Goal: Task Accomplishment & Management: Manage account settings

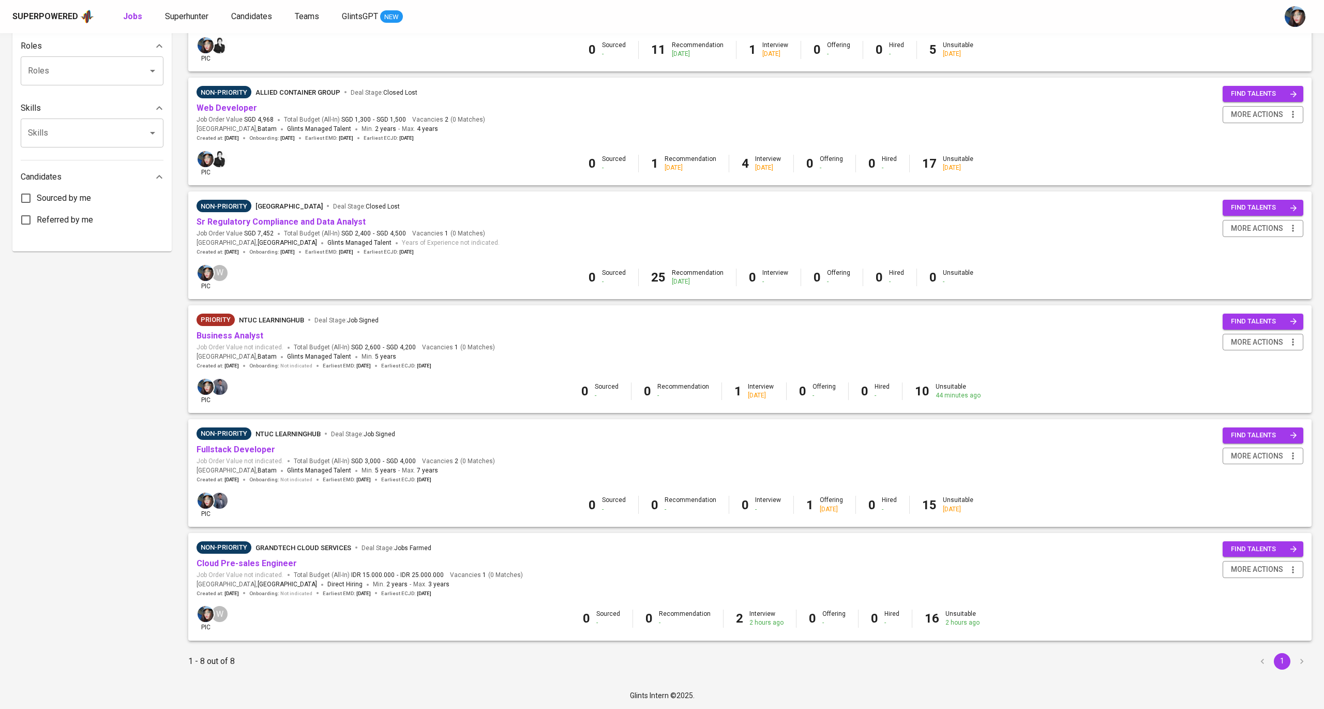
scroll to position [413, 0]
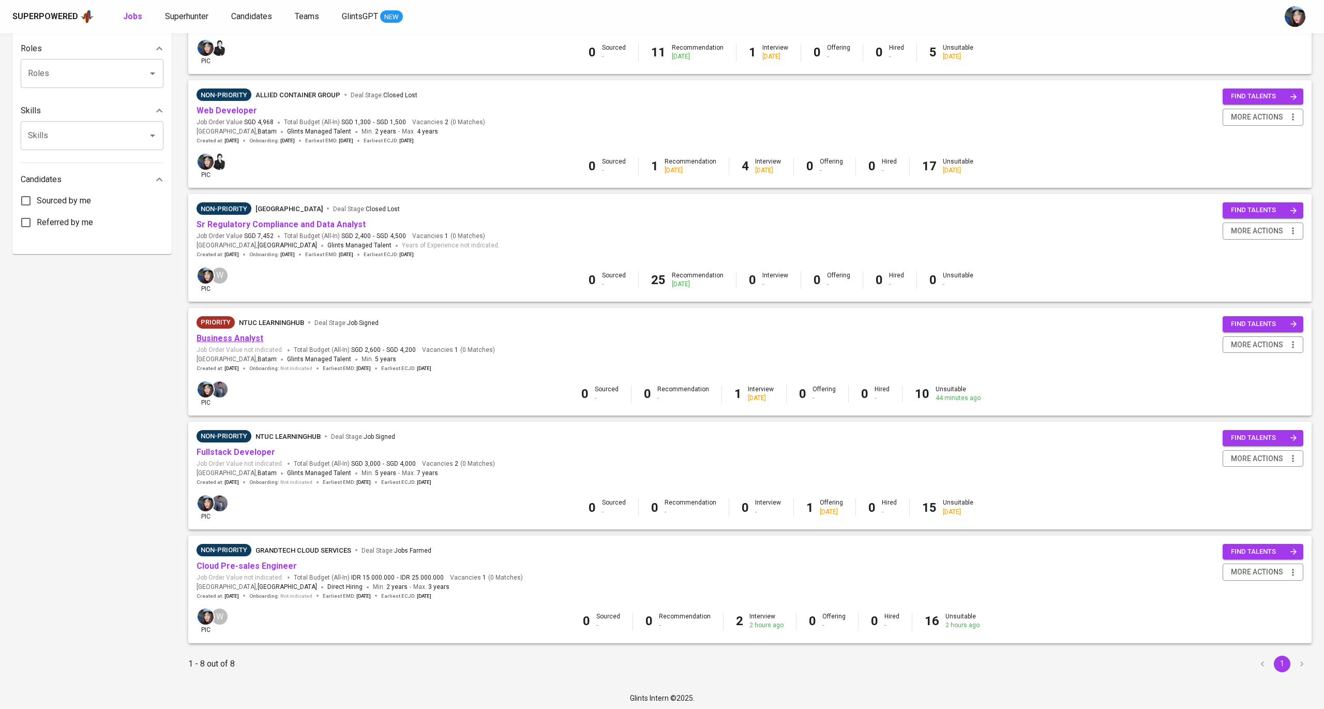
click at [252, 333] on link "Business Analyst" at bounding box center [230, 338] width 67 height 10
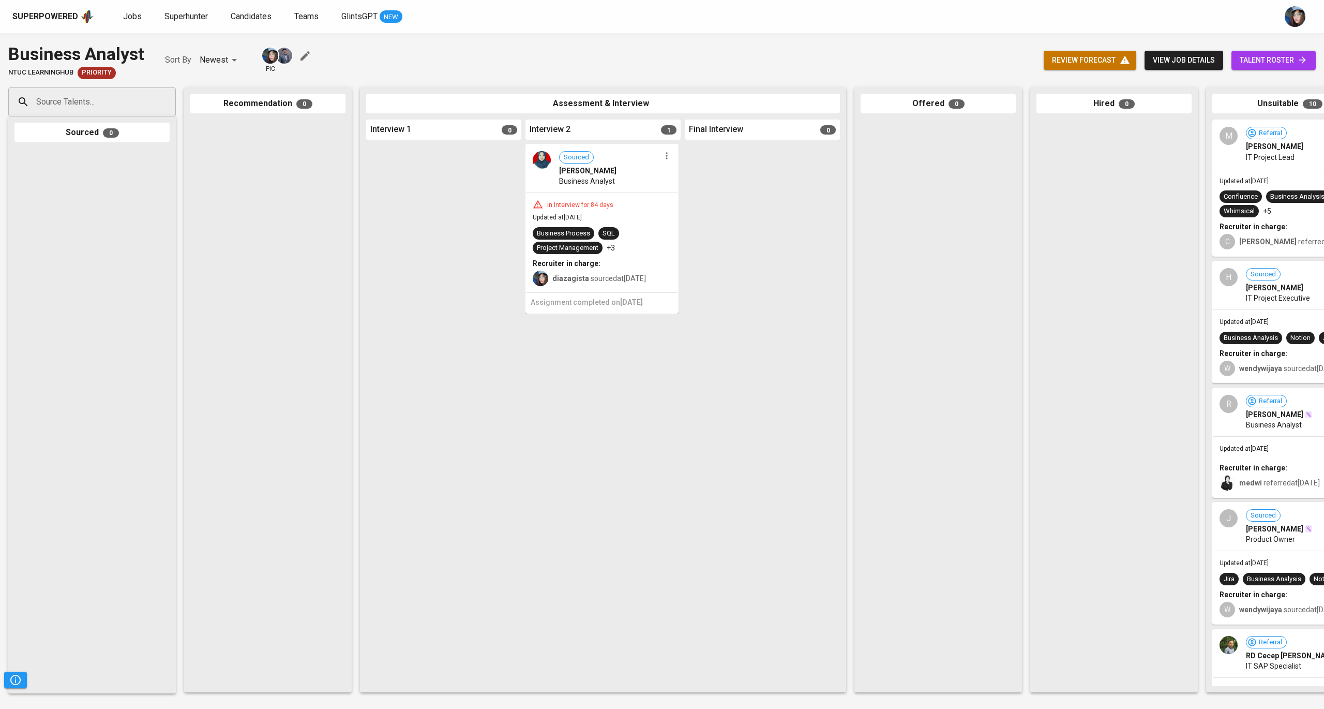
click at [1101, 66] on span "review forecast" at bounding box center [1090, 60] width 76 height 13
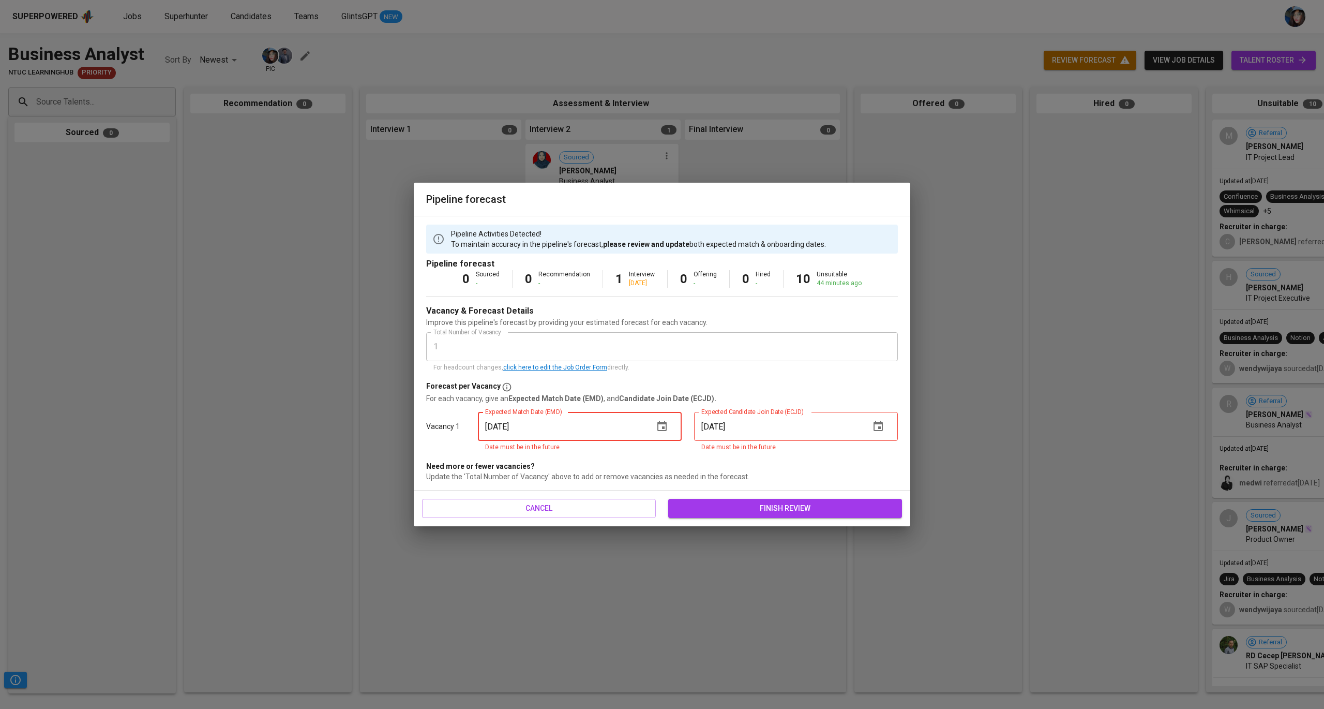
click at [640, 413] on input "[DATE]" at bounding box center [562, 426] width 168 height 29
click at [656, 423] on icon "button" at bounding box center [662, 426] width 12 height 12
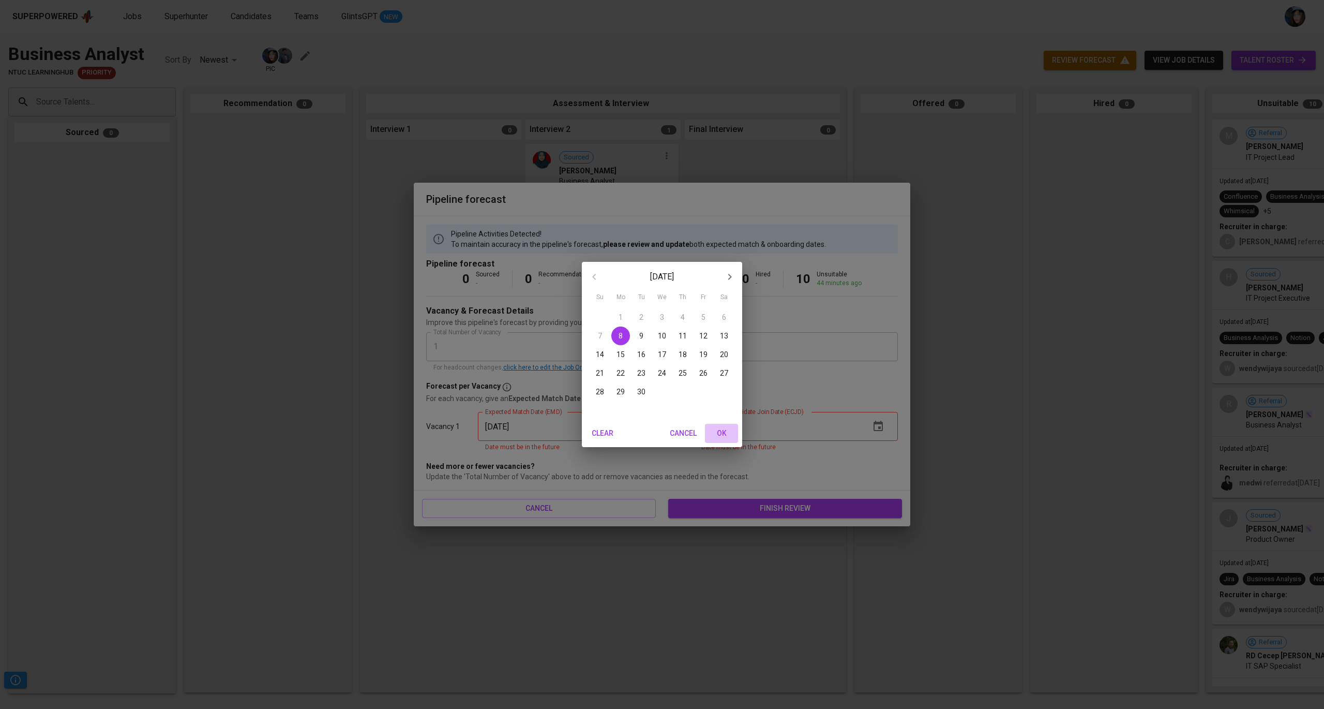
click at [724, 443] on button "OK" at bounding box center [721, 433] width 33 height 19
type input "[DATE]"
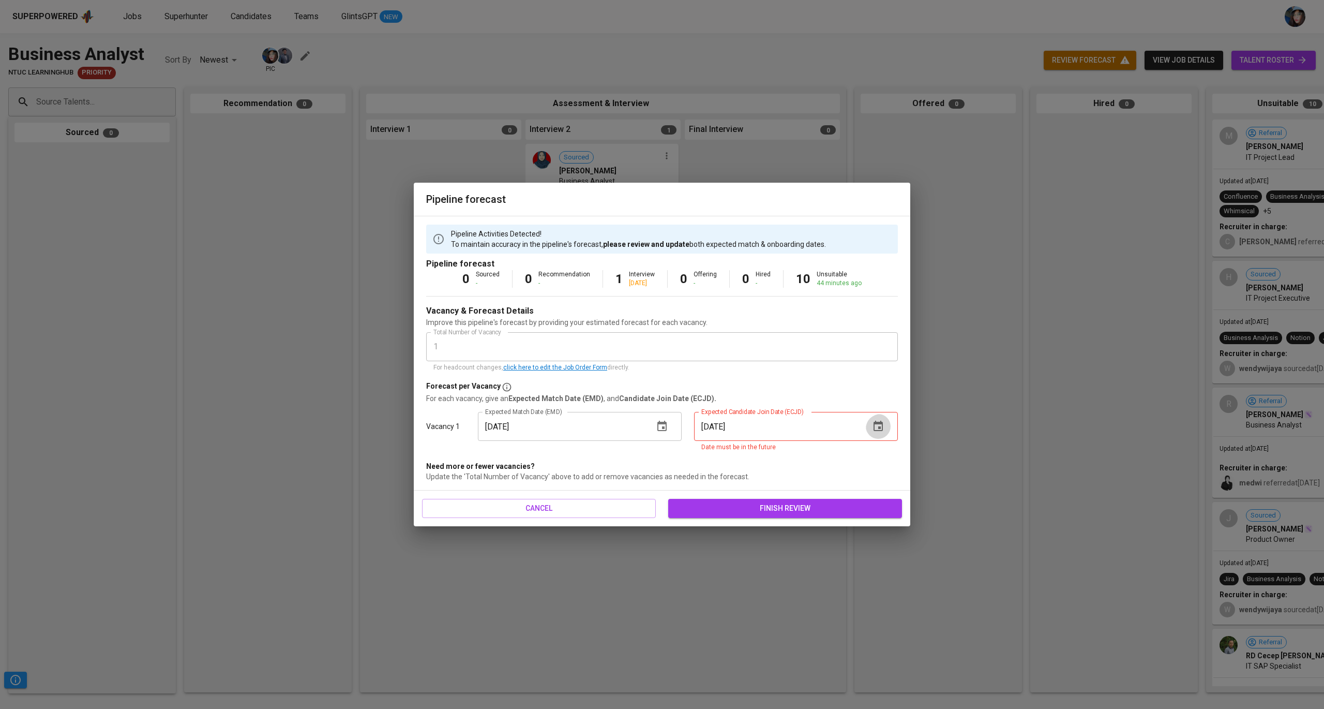
click at [884, 426] on icon "button" at bounding box center [878, 426] width 12 height 12
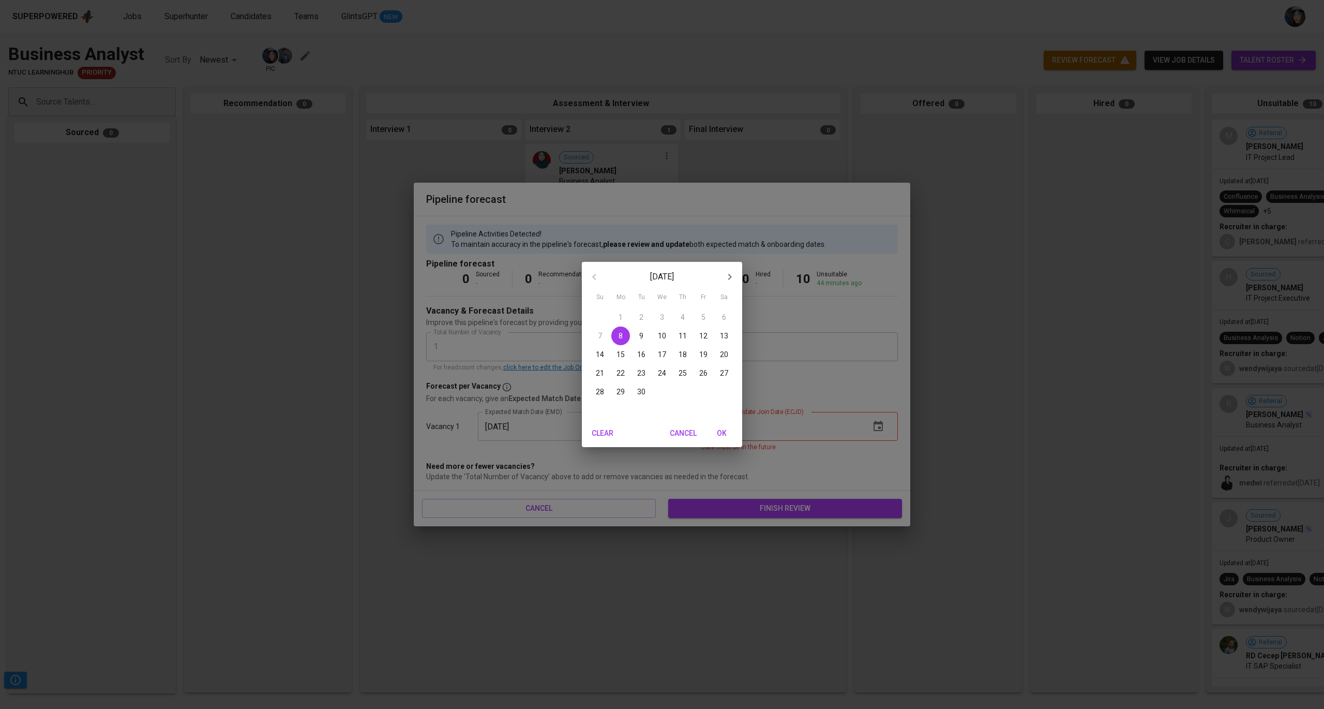
click at [721, 435] on span "OK" at bounding box center [721, 433] width 25 height 13
type input "[DATE]"
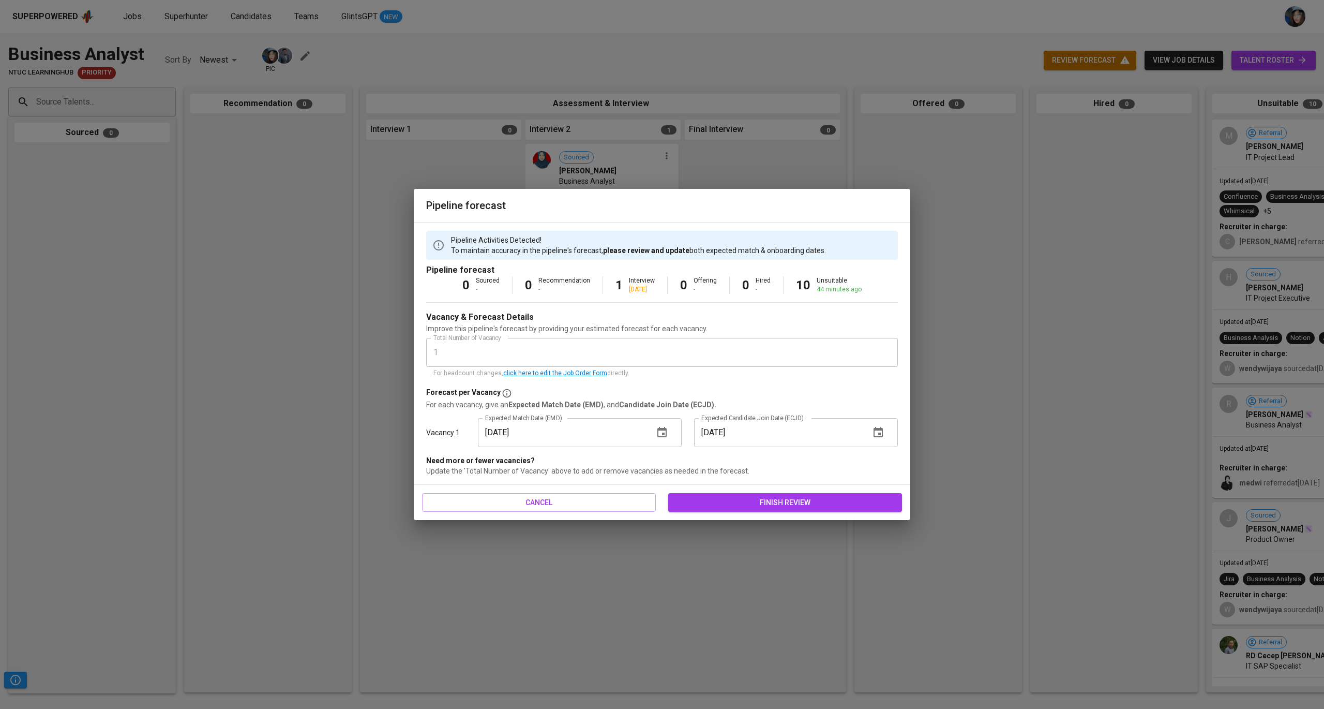
click at [827, 514] on div "cancel finish review" at bounding box center [662, 503] width 497 height 36
click at [828, 499] on span "finish review" at bounding box center [785, 502] width 217 height 13
